Goal: Task Accomplishment & Management: Manage account settings

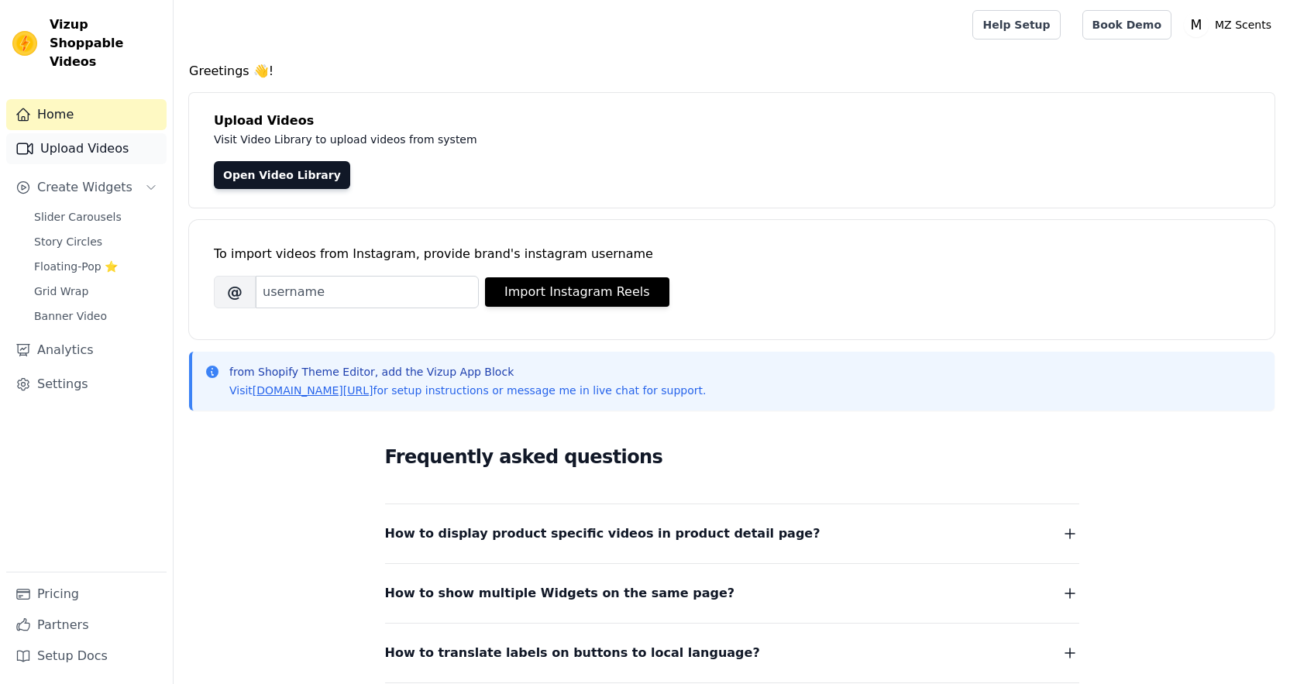
click at [52, 133] on link "Upload Videos" at bounding box center [86, 148] width 160 height 31
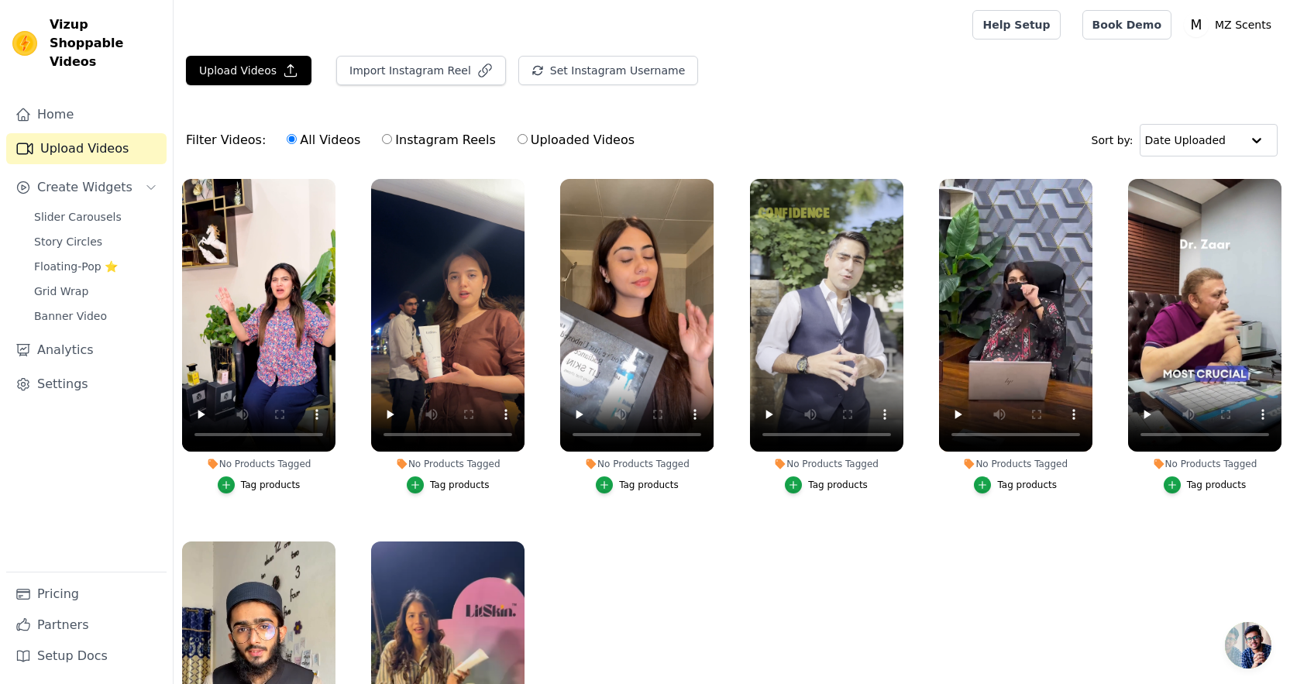
click at [600, 541] on ul "No Products Tagged Tag products No Products Tagged Tag products No Products Tag…" at bounding box center [731, 487] width 1116 height 634
click at [333, 179] on icon "button" at bounding box center [332, 182] width 6 height 6
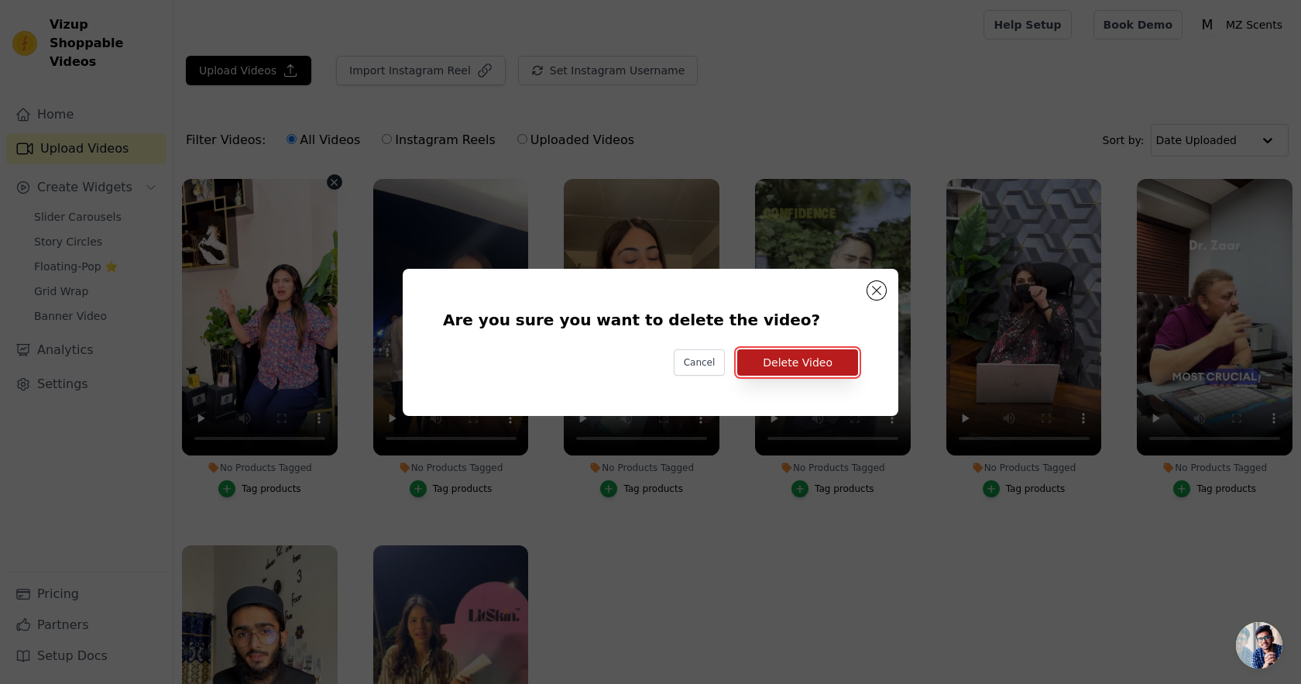
click at [821, 362] on button "Delete Video" at bounding box center [797, 362] width 121 height 26
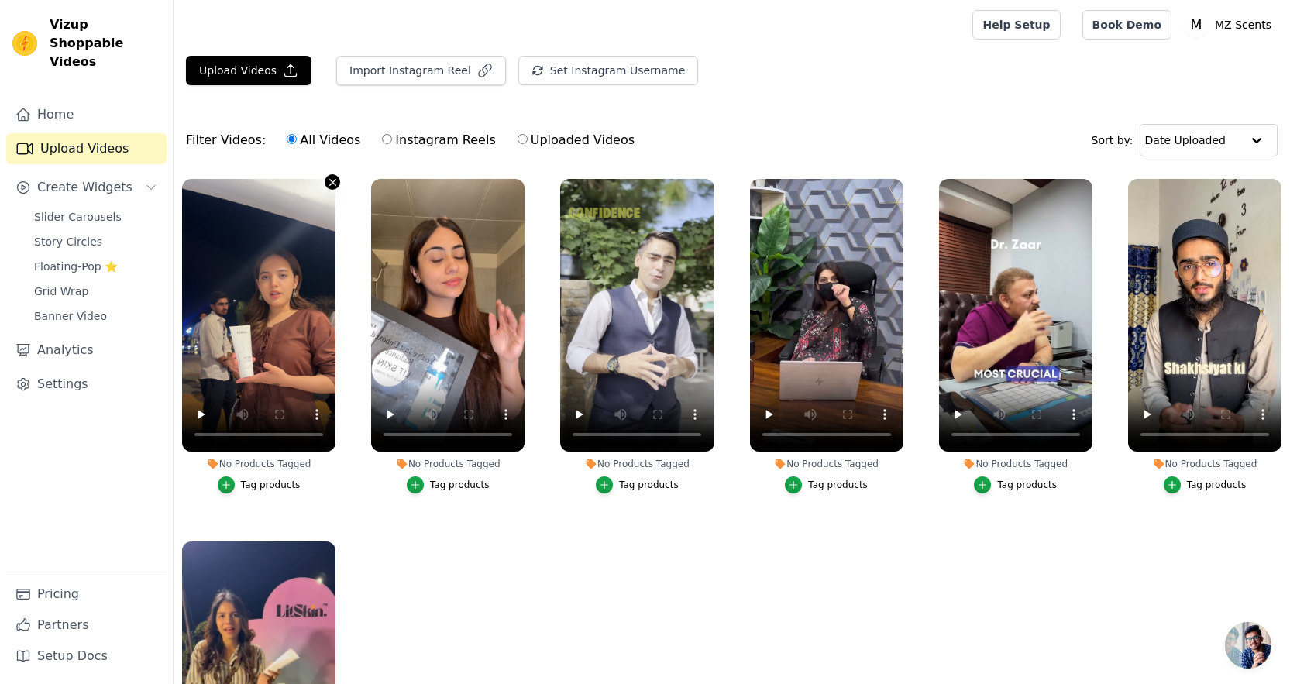
click at [330, 180] on icon "button" at bounding box center [333, 183] width 12 height 12
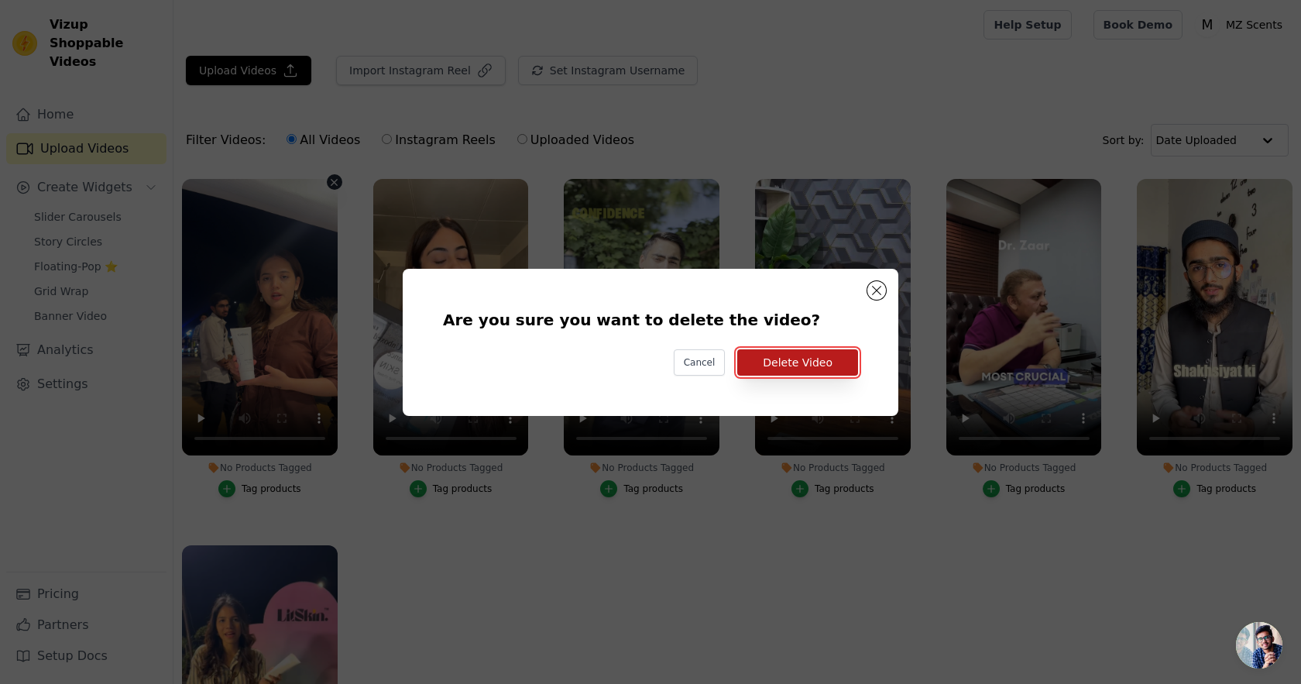
click at [778, 361] on button "Delete Video" at bounding box center [797, 362] width 121 height 26
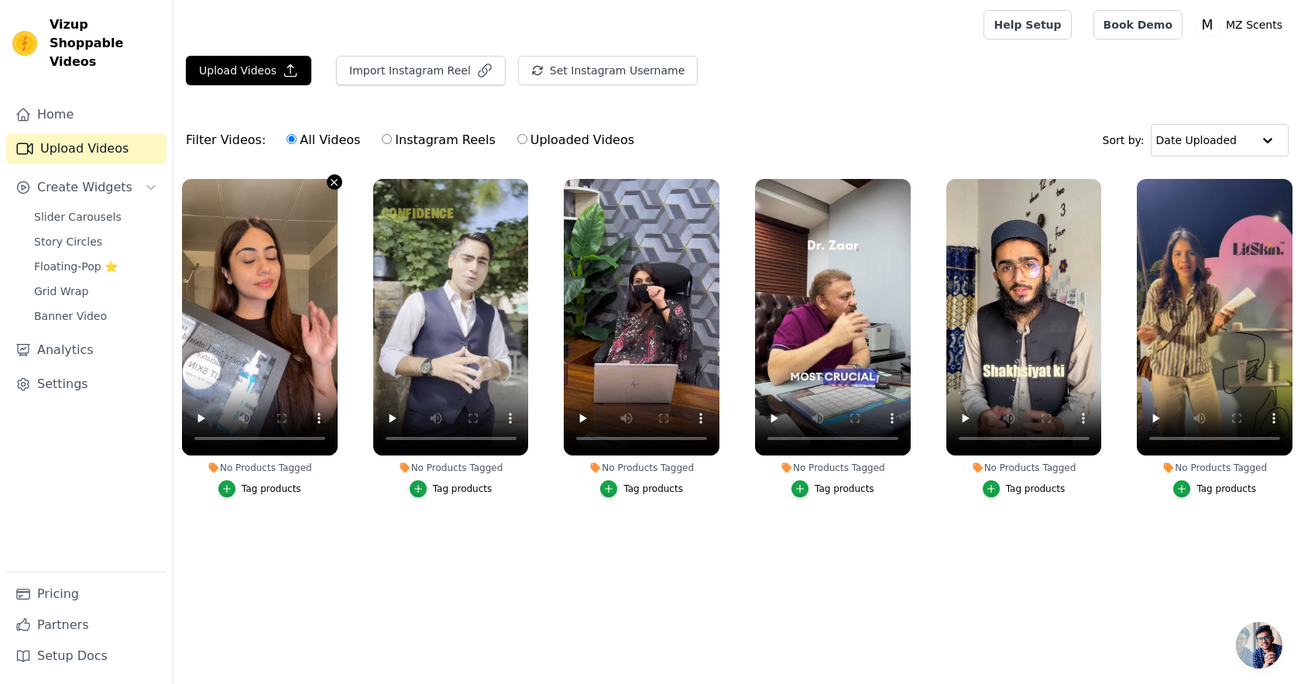
click at [335, 181] on icon "button" at bounding box center [334, 182] width 6 height 6
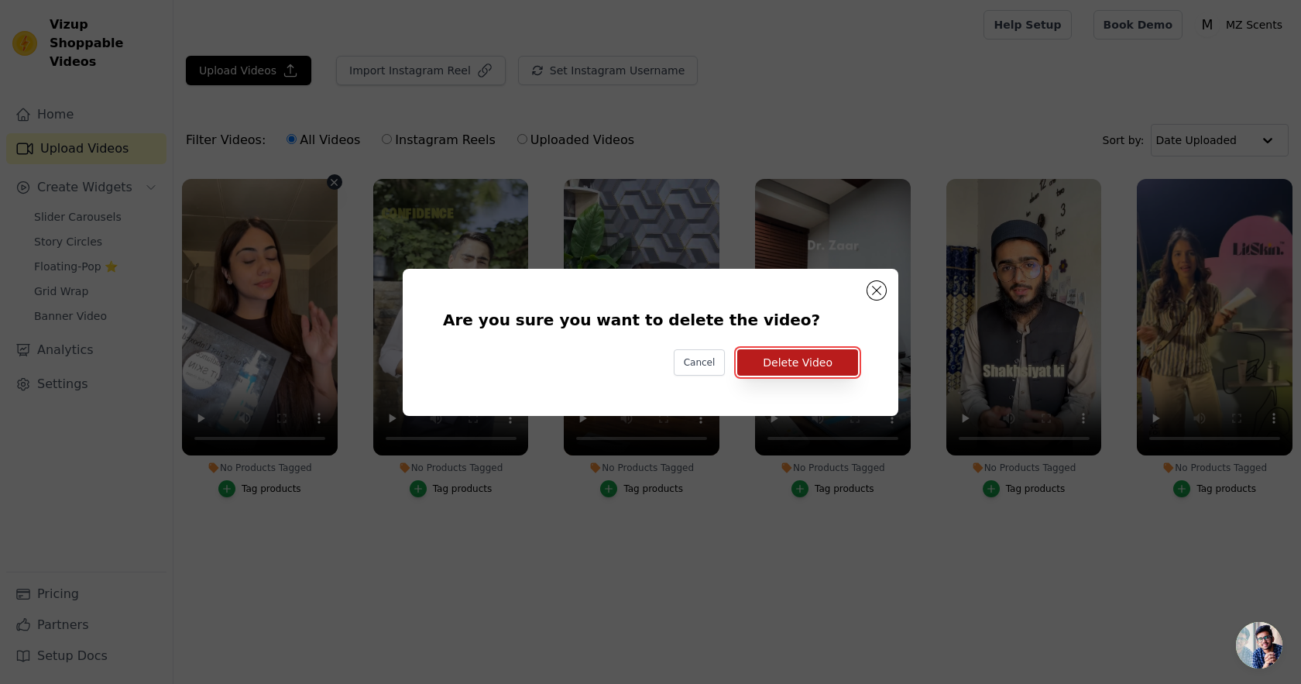
click at [802, 361] on button "Delete Video" at bounding box center [797, 362] width 121 height 26
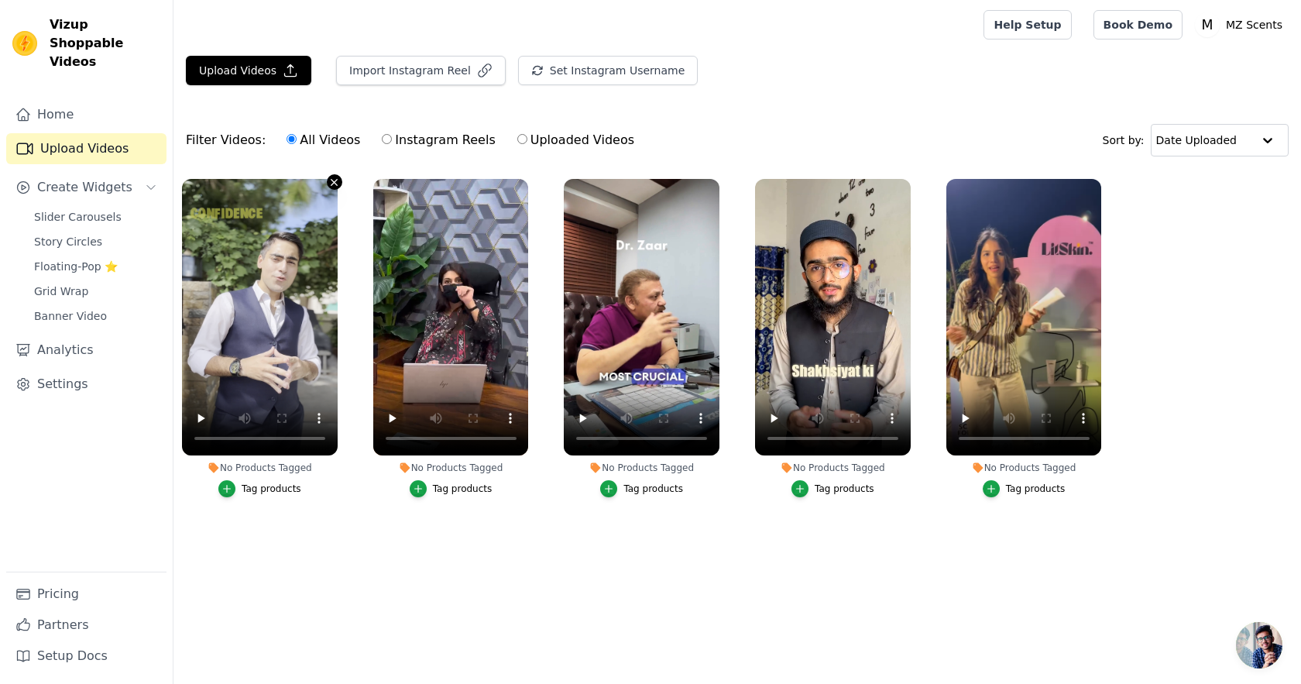
click at [330, 185] on icon "button" at bounding box center [334, 183] width 12 height 12
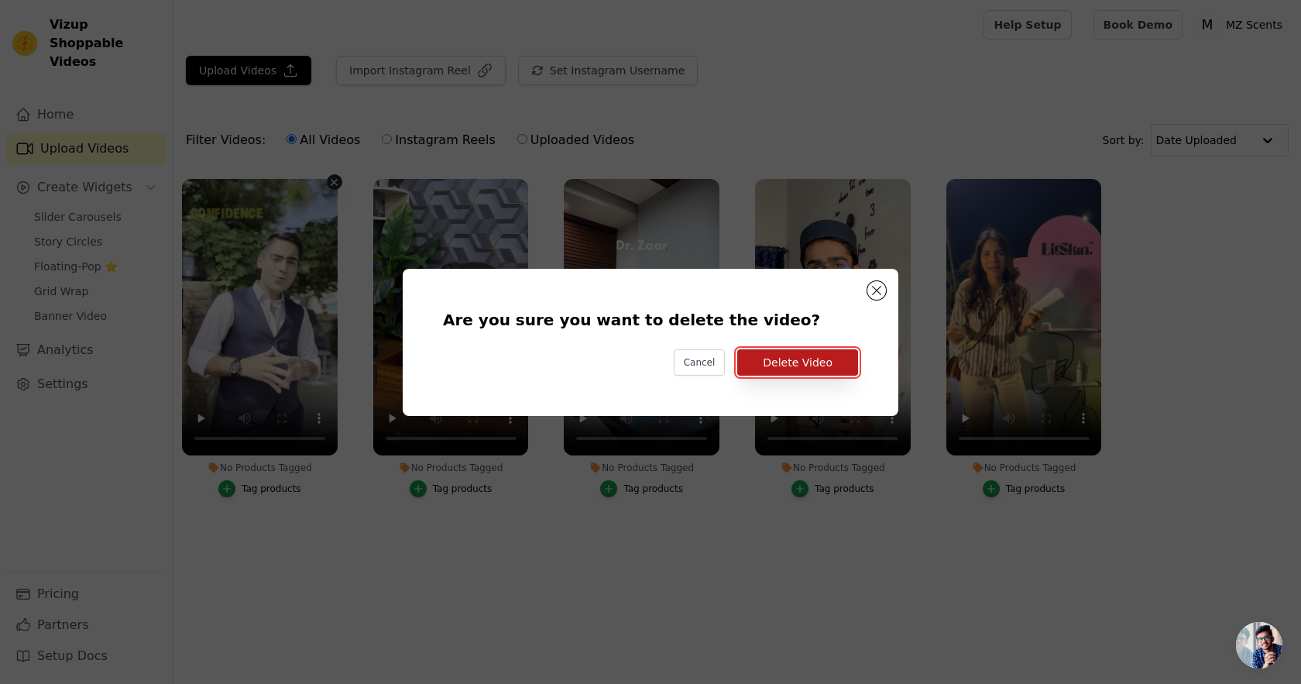
click at [823, 362] on button "Delete Video" at bounding box center [797, 362] width 121 height 26
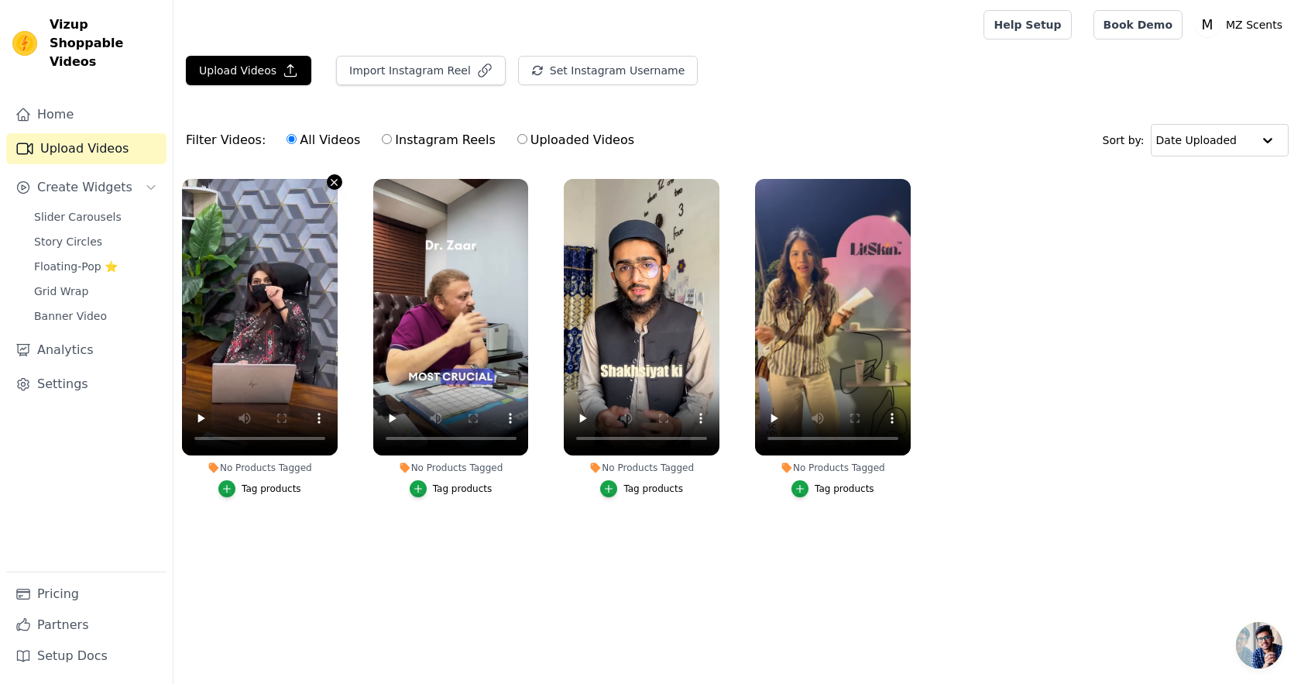
click at [335, 182] on icon "button" at bounding box center [334, 182] width 6 height 6
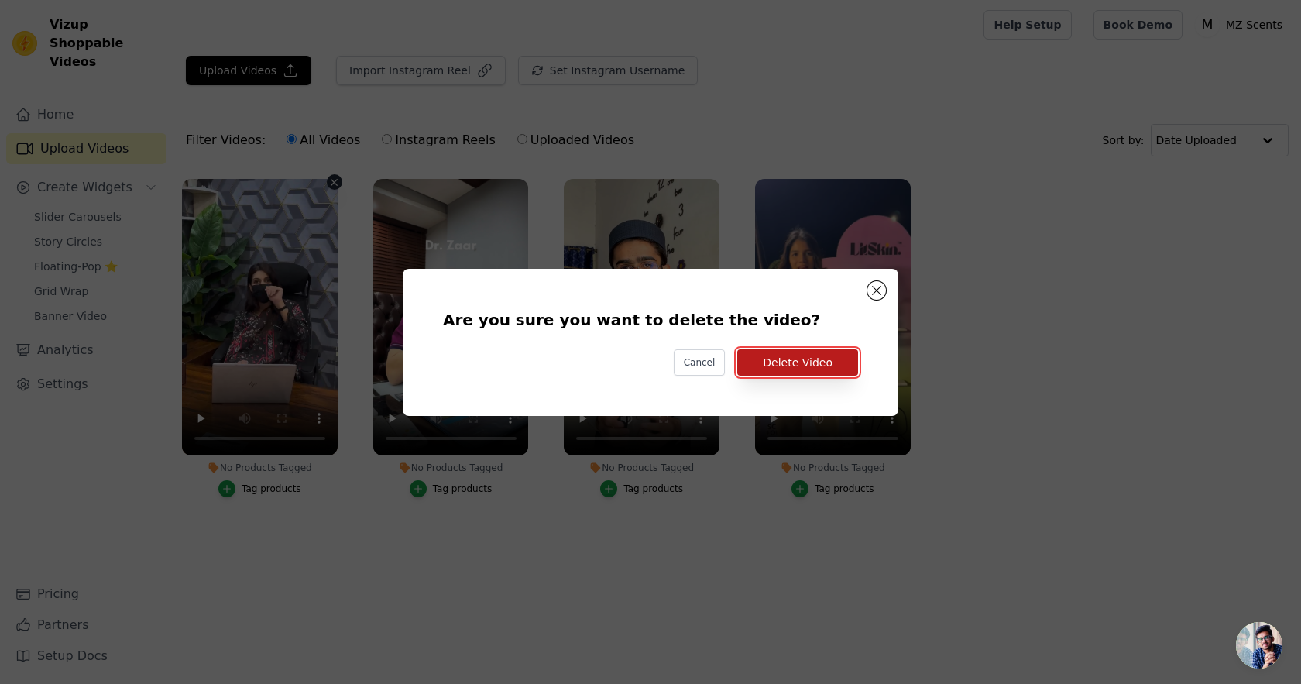
click at [782, 362] on button "Delete Video" at bounding box center [797, 362] width 121 height 26
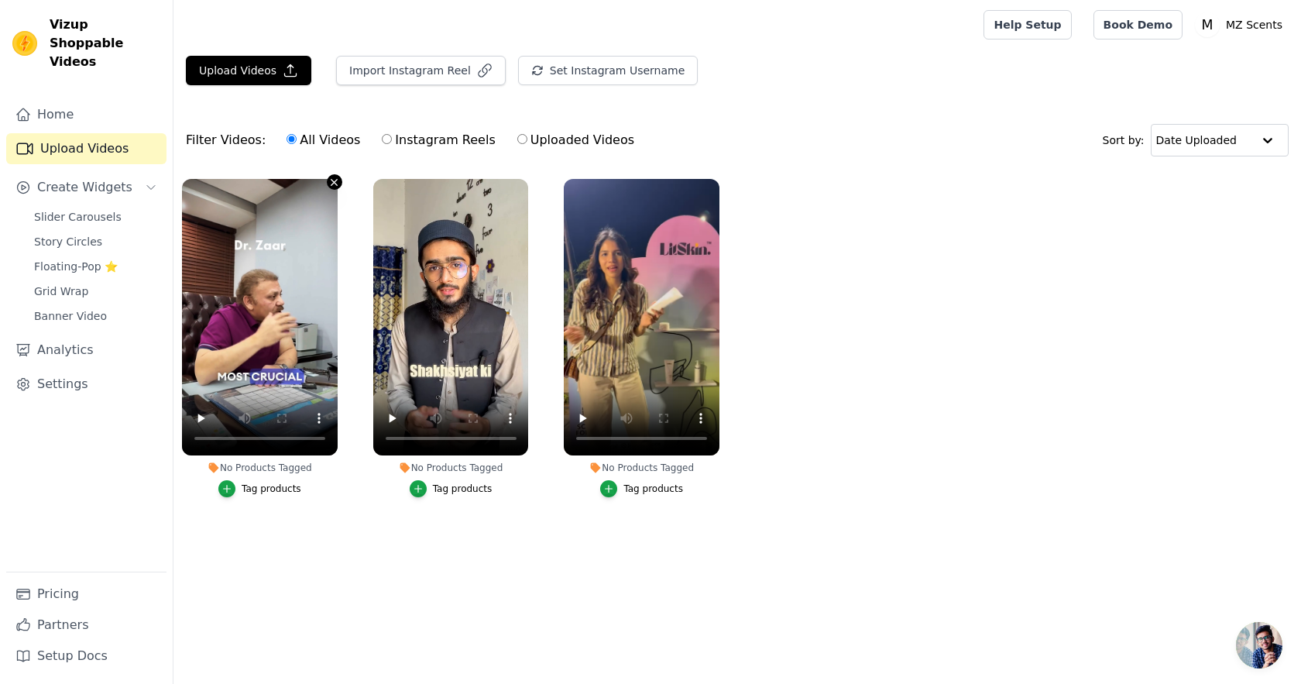
click at [332, 182] on icon "button" at bounding box center [334, 183] width 12 height 12
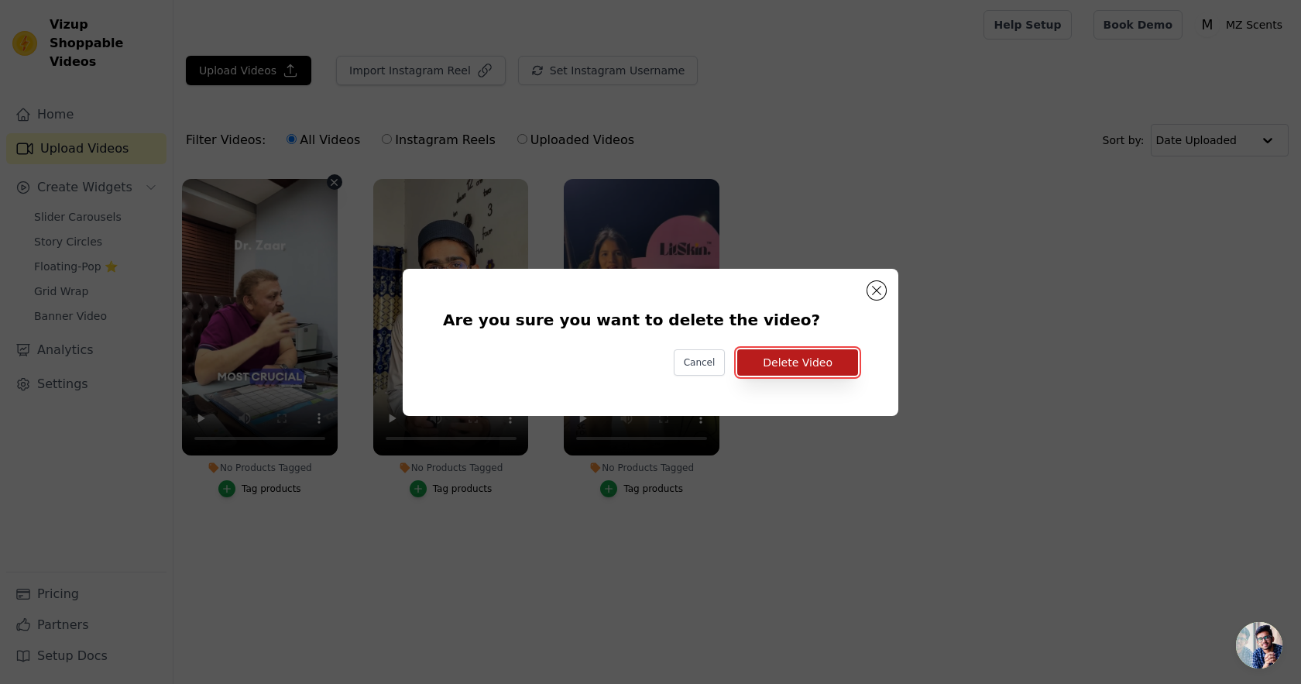
click at [771, 369] on button "Delete Video" at bounding box center [797, 362] width 121 height 26
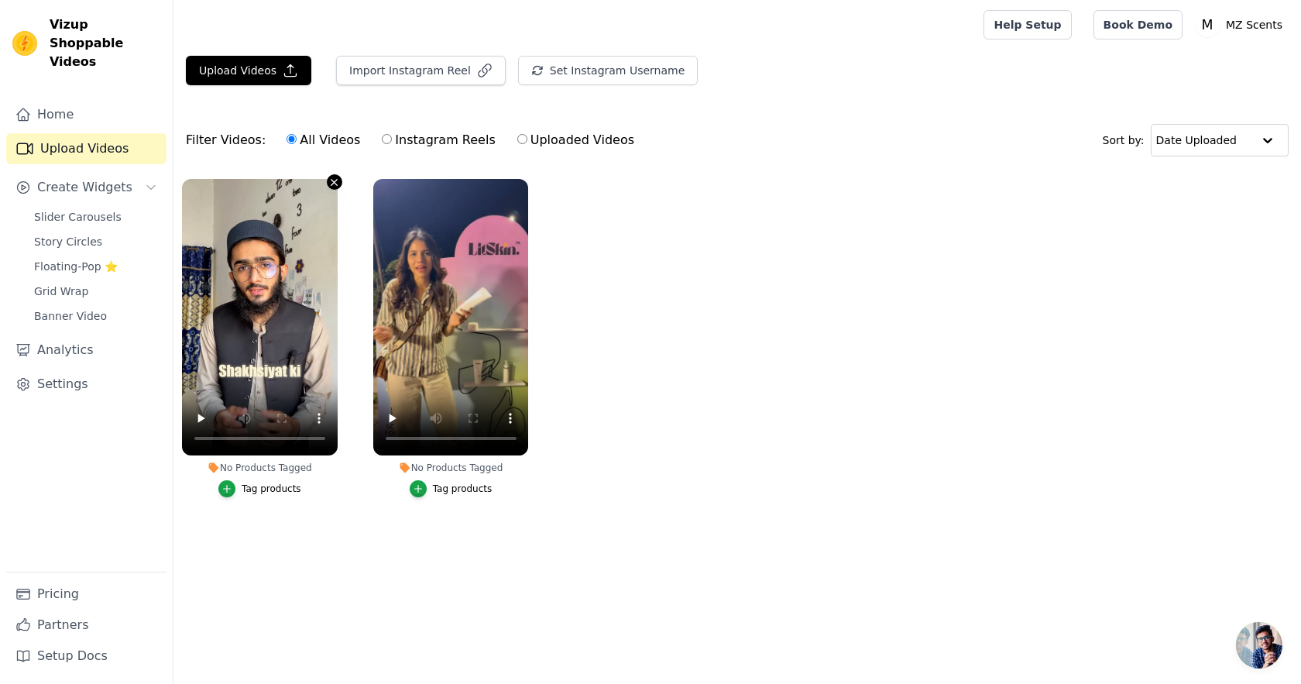
click at [333, 185] on icon "button" at bounding box center [334, 183] width 12 height 12
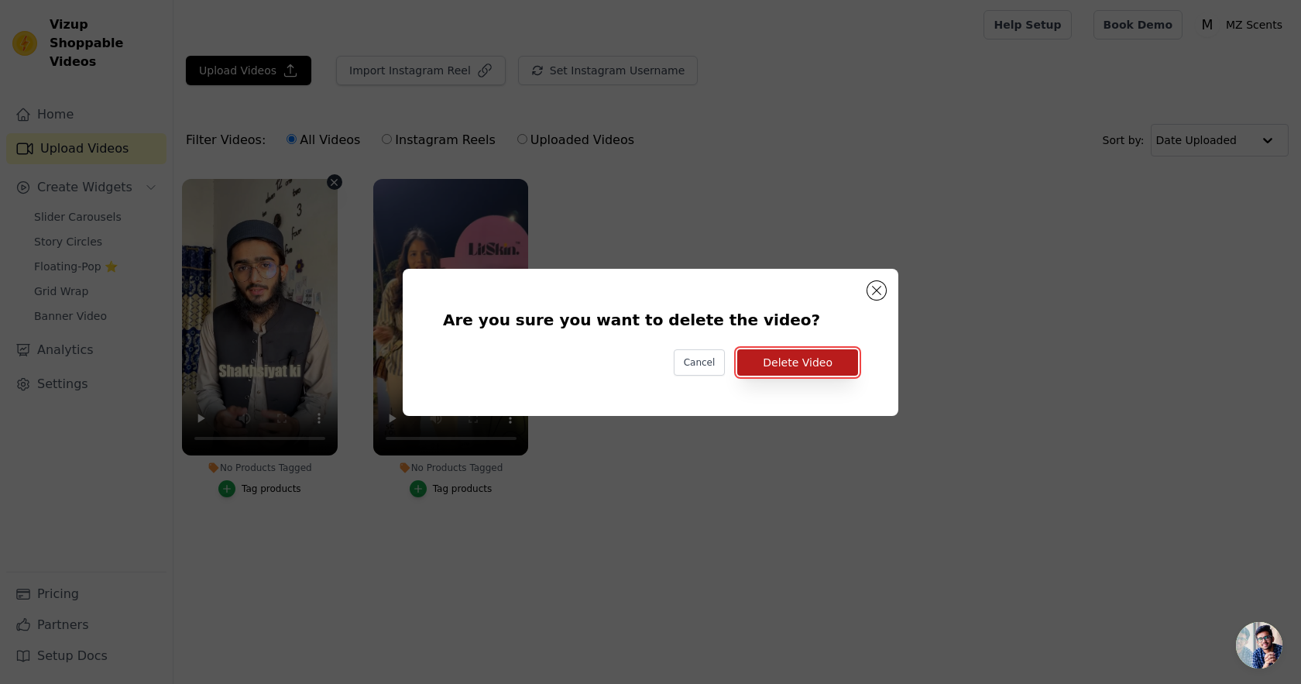
click at [793, 369] on button "Delete Video" at bounding box center [797, 362] width 121 height 26
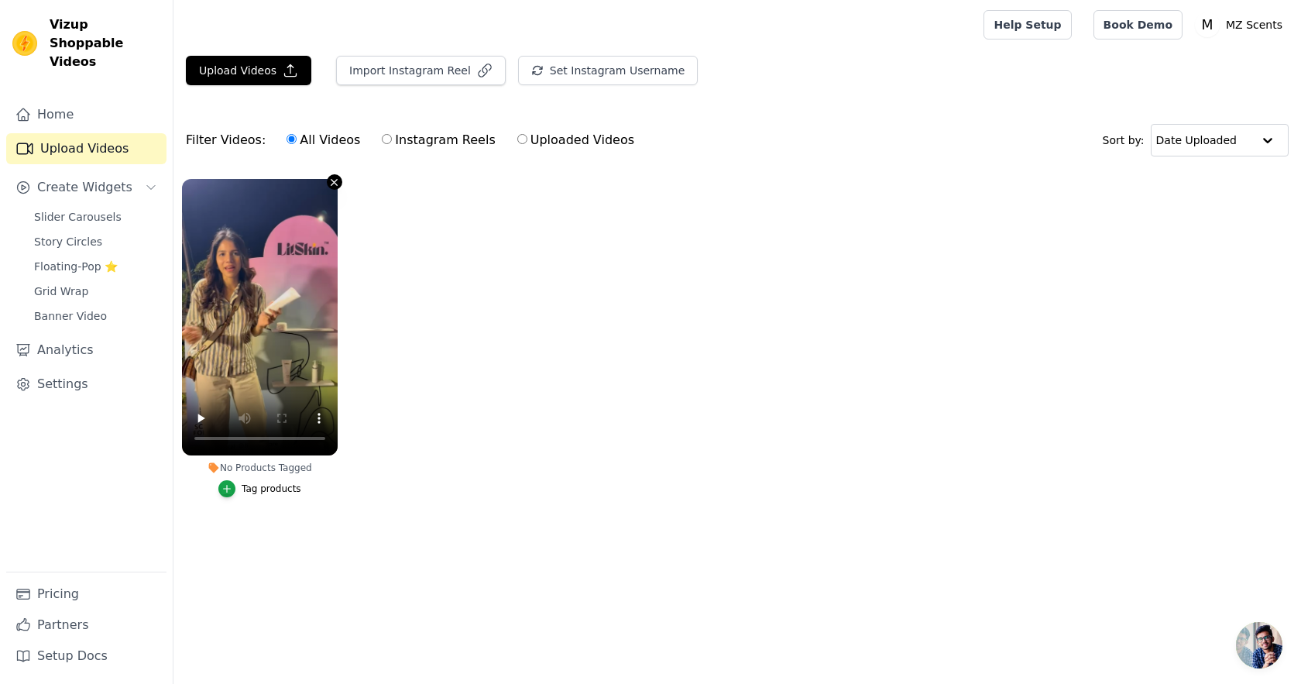
click at [335, 187] on icon "button" at bounding box center [334, 183] width 12 height 12
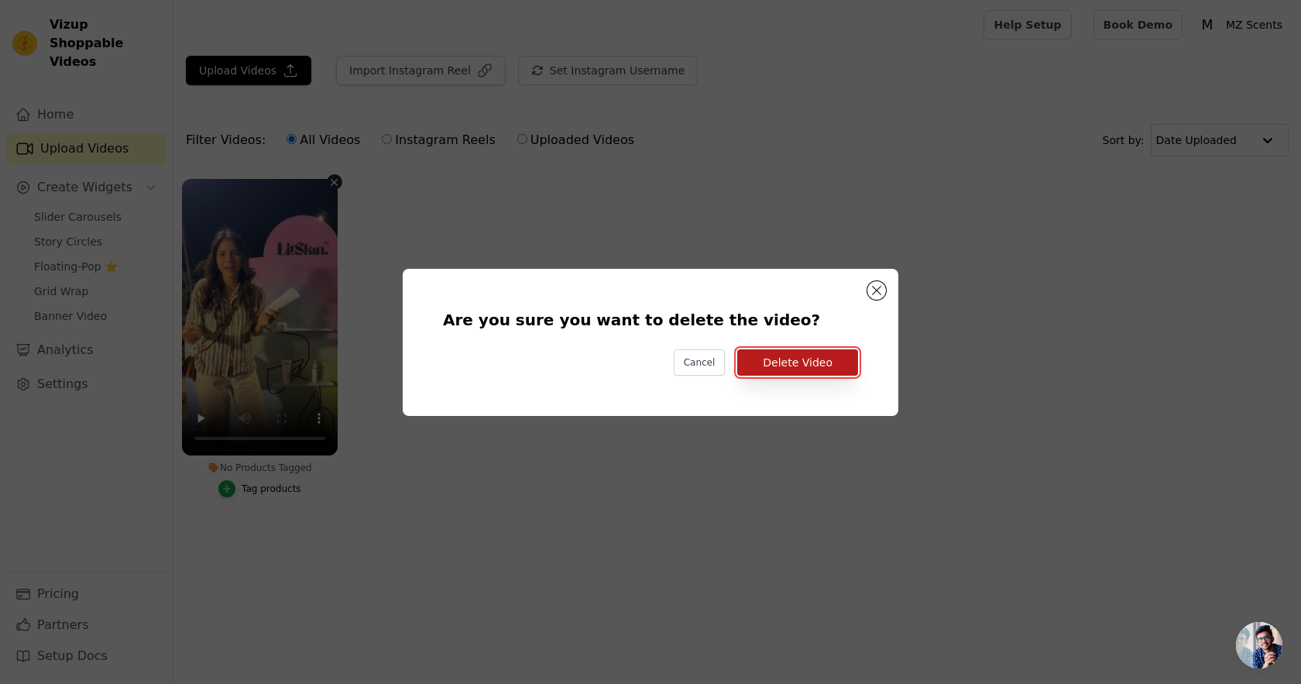
click at [800, 373] on button "Delete Video" at bounding box center [797, 362] width 121 height 26
